Goal: Information Seeking & Learning: Learn about a topic

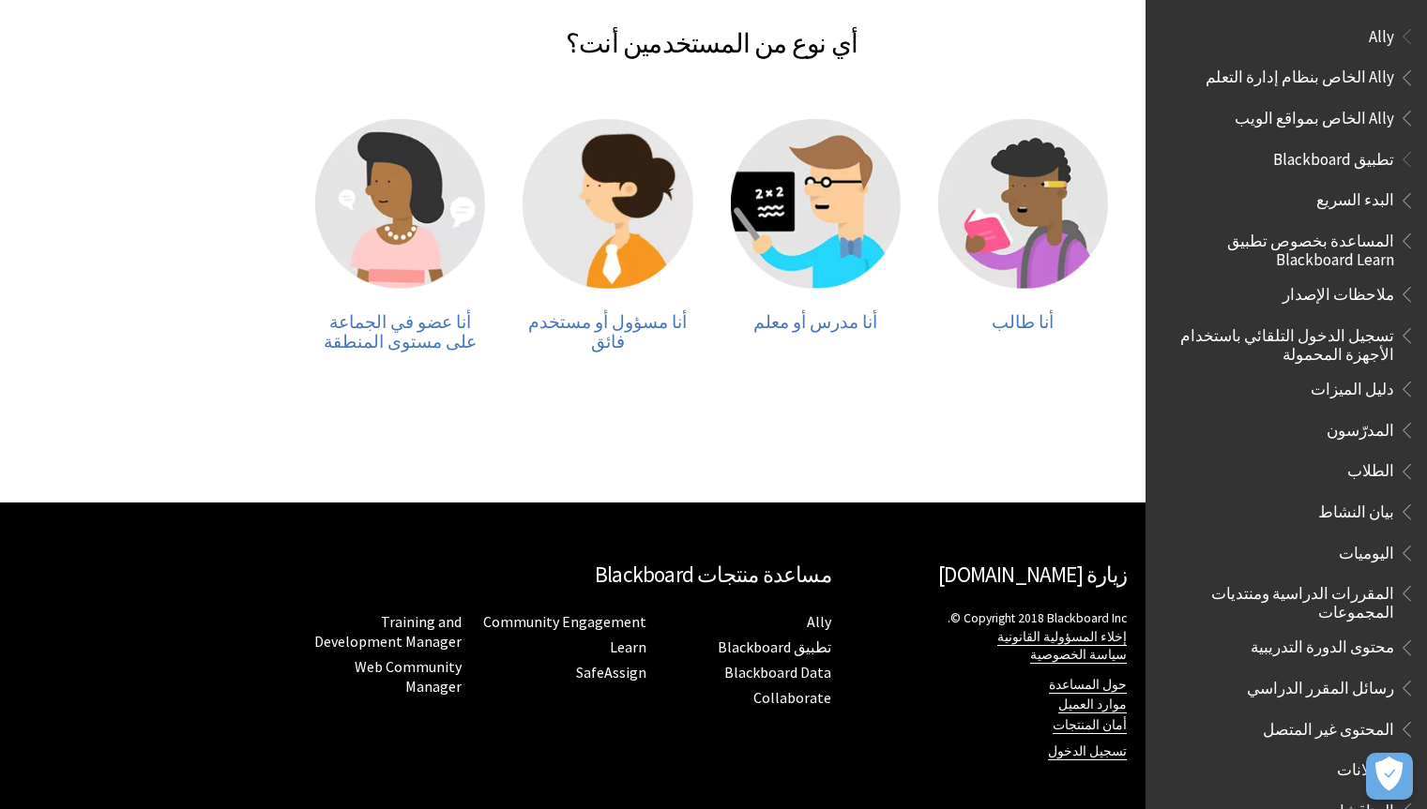
scroll to position [414, 0]
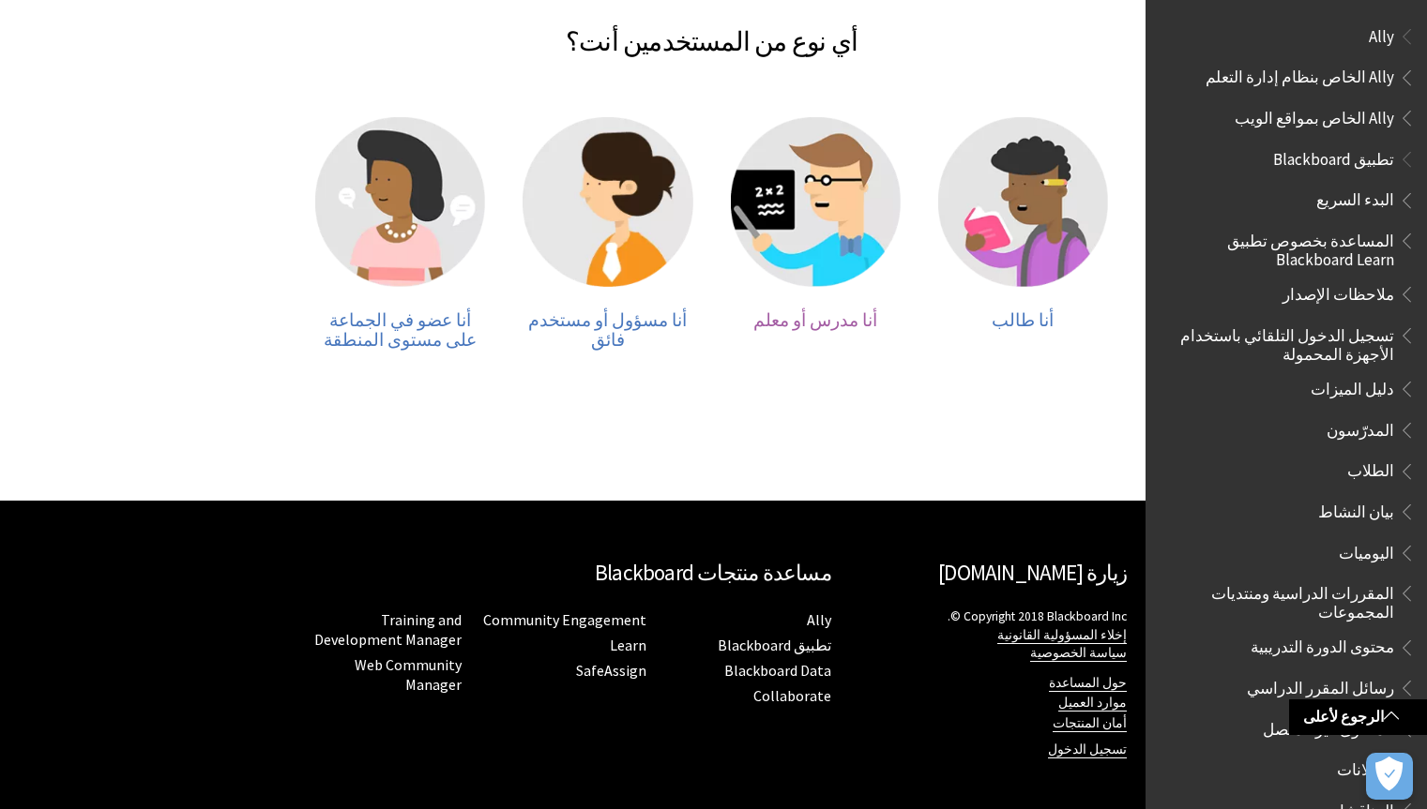
click at [816, 224] on img at bounding box center [816, 202] width 170 height 170
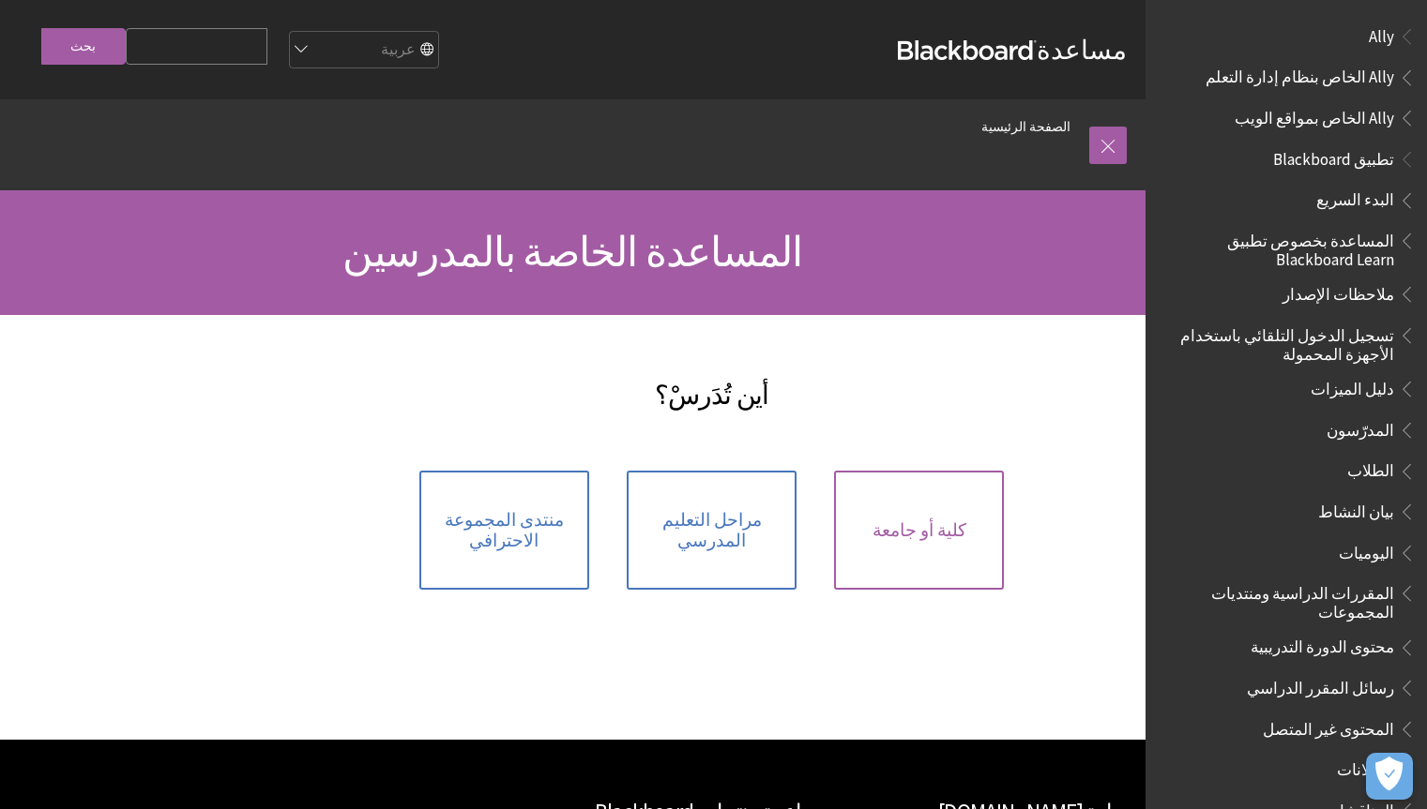
click at [926, 523] on span "كلية أو جامعة" at bounding box center [919, 531] width 94 height 21
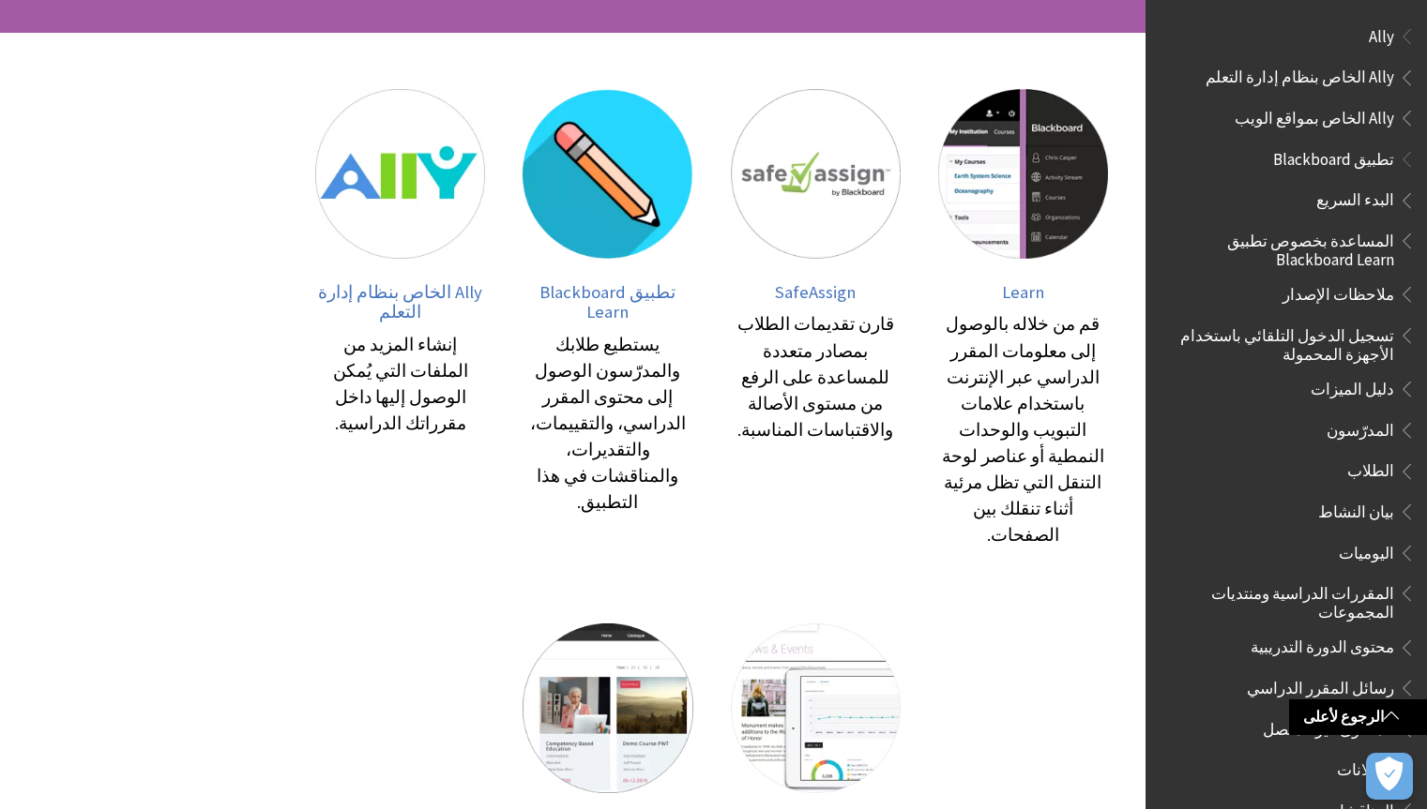
scroll to position [230, 0]
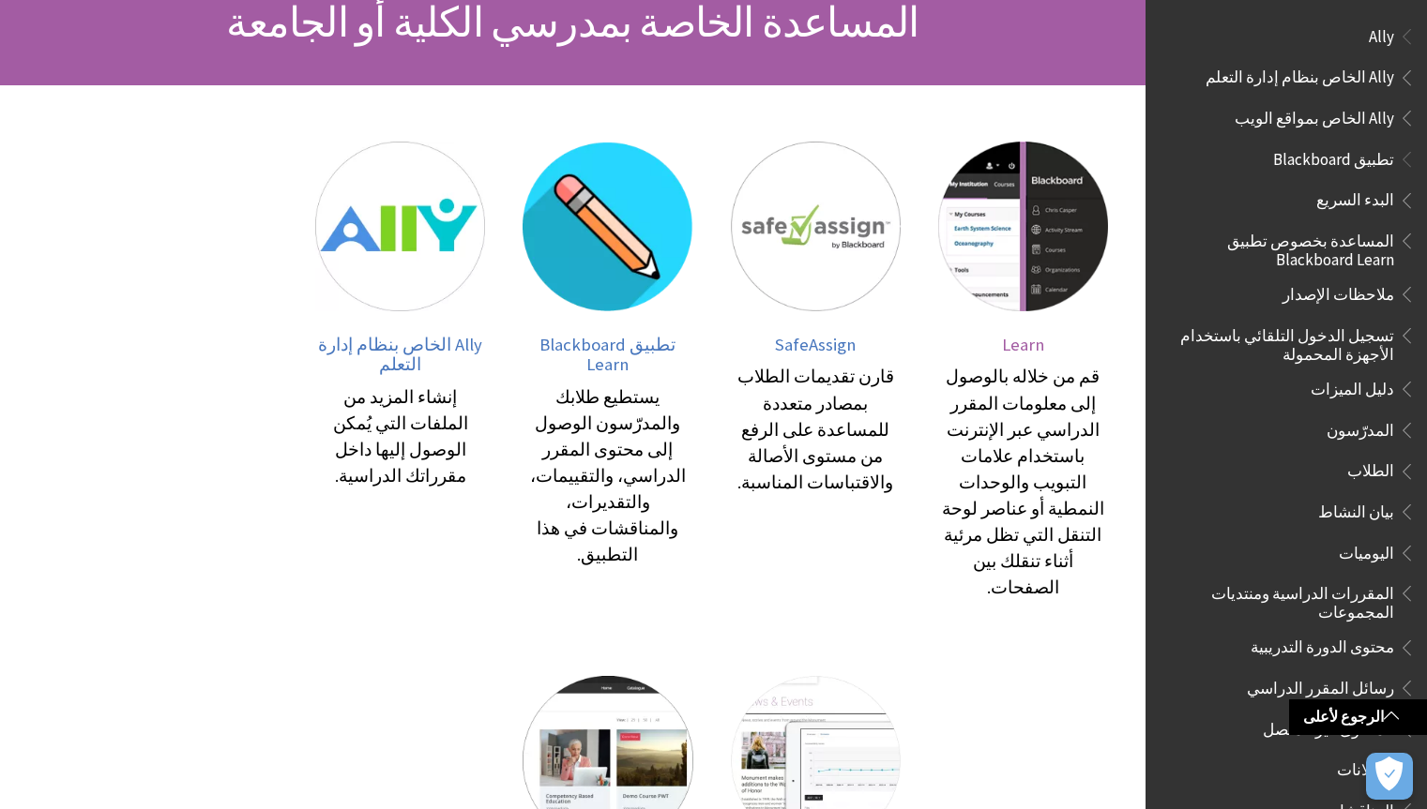
click at [1035, 233] on img at bounding box center [1023, 227] width 170 height 170
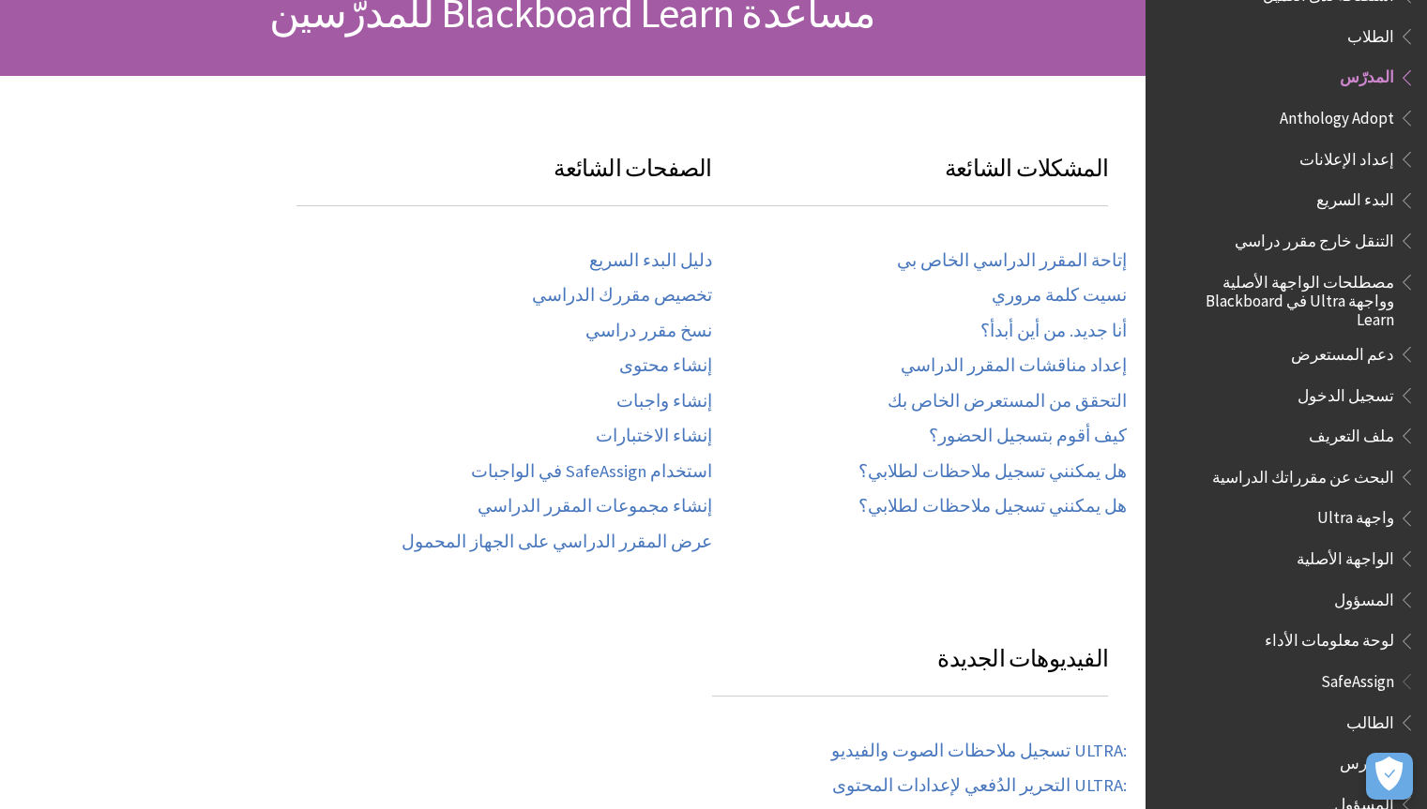
scroll to position [300, 0]
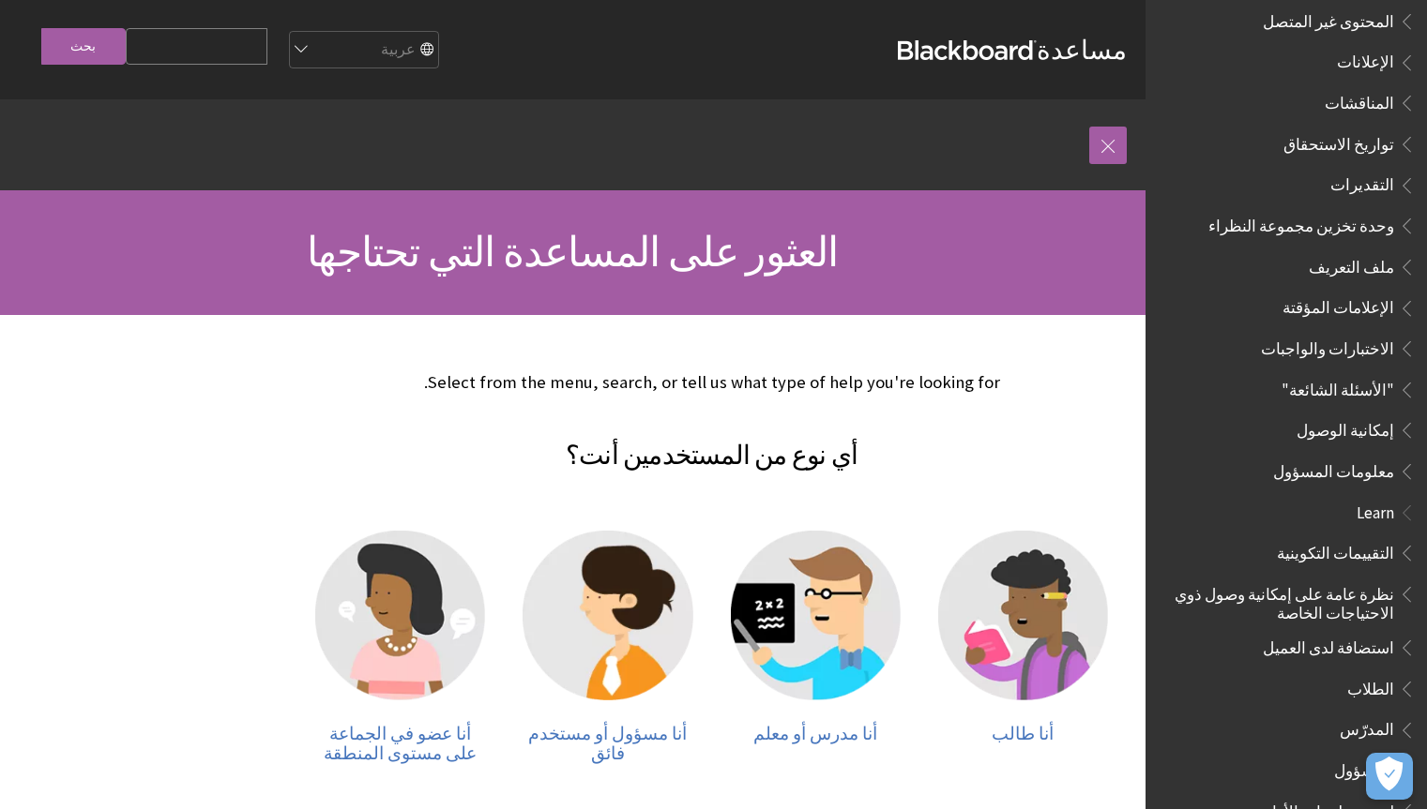
scroll to position [899, 0]
